Goal: Transaction & Acquisition: Purchase product/service

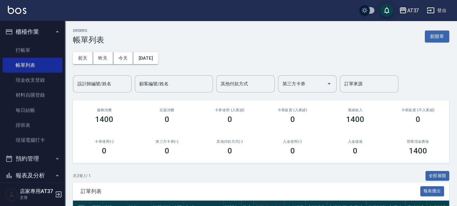
drag, startPoint x: 42, startPoint y: 55, endPoint x: 59, endPoint y: 59, distance: 17.9
click at [42, 55] on link "打帳單" at bounding box center [33, 50] width 60 height 15
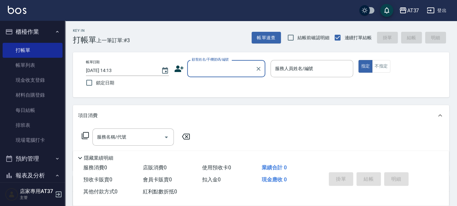
click at [197, 64] on input "顧客姓名/手機號碼/編號" at bounding box center [221, 68] width 62 height 11
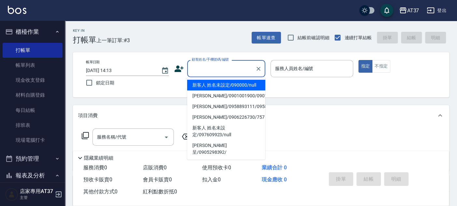
click at [222, 86] on li "新客人 姓名未設定/090000/null" at bounding box center [226, 85] width 78 height 11
type input "新客人 姓名未設定/090000/null"
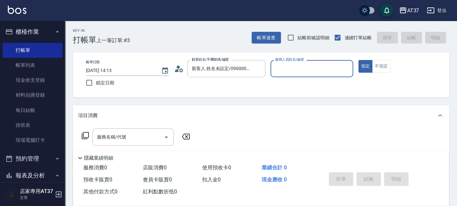
click at [292, 74] on input "服務人員姓名/編號" at bounding box center [311, 68] width 77 height 11
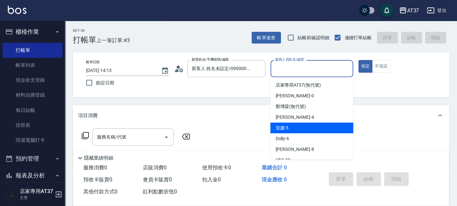
click at [319, 128] on div "室媛 -5" at bounding box center [311, 128] width 83 height 11
type input "室媛-5"
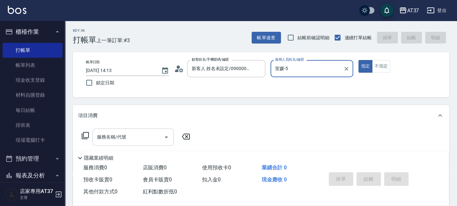
click at [133, 135] on input "服務名稱/代號" at bounding box center [128, 137] width 66 height 11
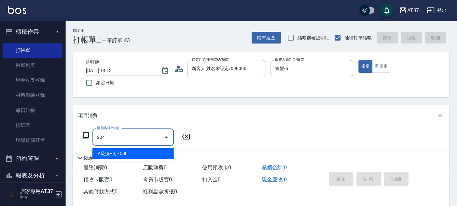
type input "A級洗+剪(204)"
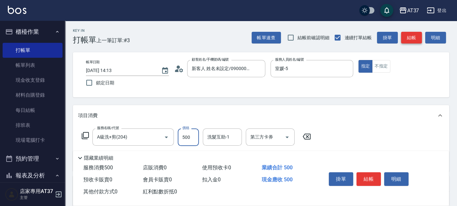
click at [412, 39] on button "結帳" at bounding box center [411, 38] width 21 height 12
